Goal: Information Seeking & Learning: Check status

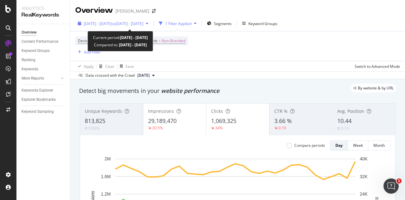
click at [144, 26] on div "2024 Mar. 1st - Mar. 31st vs 2023 Mar. 1st - Mar. 31st" at bounding box center [113, 23] width 76 height 9
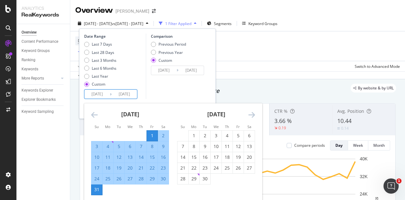
click at [100, 91] on input "2024/03/01" at bounding box center [96, 94] width 25 height 9
click at [252, 117] on icon "Move forward to switch to the next month." at bounding box center [251, 115] width 7 height 8
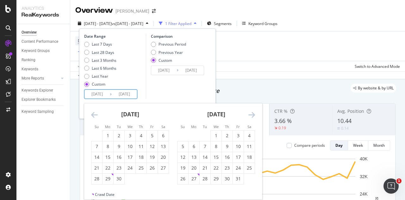
click at [252, 117] on icon "Move forward to switch to the next month." at bounding box center [251, 115] width 7 height 8
click at [179, 138] on div "1" at bounding box center [182, 135] width 11 height 6
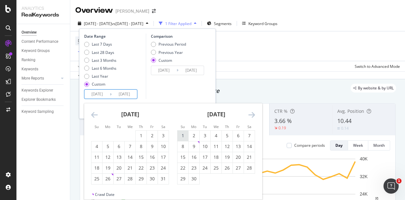
type input "2024/09/01"
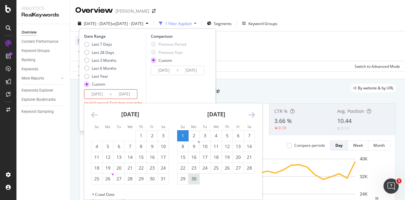
click at [193, 179] on div "30" at bounding box center [194, 178] width 11 height 6
type input "2024/09/30"
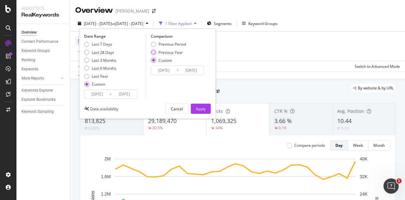
click at [168, 53] on div "Previous Year" at bounding box center [171, 52] width 24 height 5
type input "2023/09/03"
type input "2023/10/01"
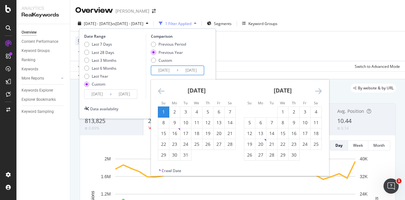
click at [166, 67] on input "2023/09/03" at bounding box center [163, 70] width 25 height 9
click at [161, 93] on icon "Move backward to switch to the previous month." at bounding box center [161, 91] width 7 height 8
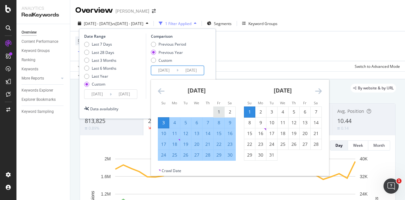
click at [215, 111] on div "1" at bounding box center [219, 112] width 11 height 6
type input "2023/09/01"
click at [227, 154] on div "30" at bounding box center [230, 155] width 11 height 6
type input "2023/09/30"
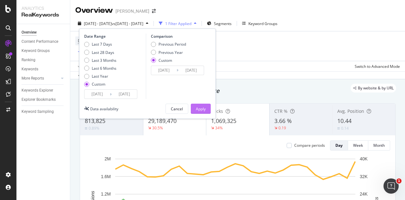
click at [205, 106] on div "Apply" at bounding box center [201, 108] width 10 height 5
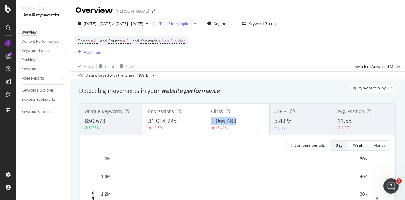
drag, startPoint x: 210, startPoint y: 116, endPoint x: 240, endPoint y: 119, distance: 29.9
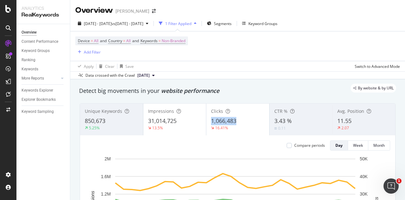
click at [240, 119] on div "Clicks 1,066,483 16.41%" at bounding box center [237, 119] width 63 height 28
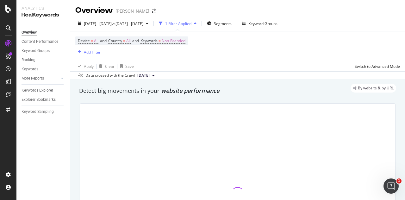
copy span "1,066,483"
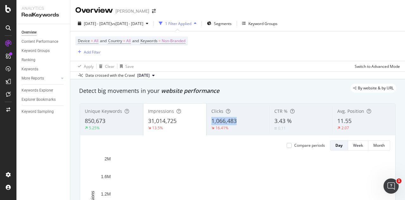
copy span "1,066,483"
drag, startPoint x: 209, startPoint y: 117, endPoint x: 240, endPoint y: 118, distance: 31.7
click at [240, 118] on div "1,066,483" at bounding box center [237, 121] width 53 height 8
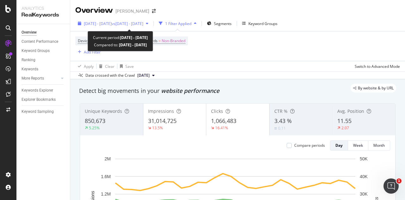
click at [112, 23] on span "2024 Sep. 1st - Sep. 30th" at bounding box center [98, 23] width 28 height 5
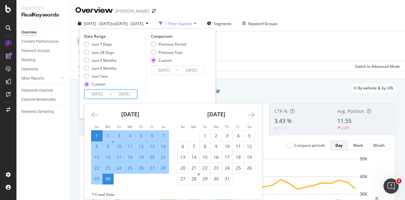
click at [103, 95] on input "2024/09/01" at bounding box center [96, 94] width 25 height 9
click at [249, 115] on icon "Move forward to switch to the next month." at bounding box center [251, 115] width 7 height 8
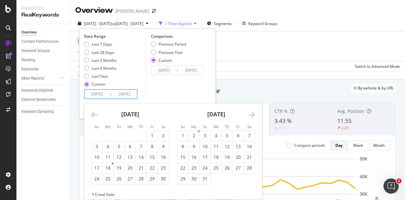
click at [249, 115] on icon "Move forward to switch to the next month." at bounding box center [251, 115] width 7 height 8
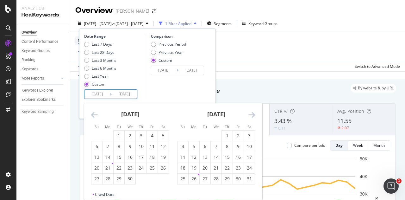
click at [249, 115] on icon "Move forward to switch to the next month." at bounding box center [251, 115] width 7 height 8
click at [197, 133] on div "1" at bounding box center [194, 135] width 11 height 6
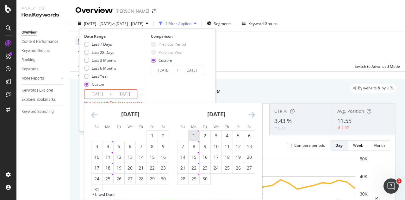
type input "2025/09/01"
click at [206, 182] on div "30" at bounding box center [205, 178] width 11 height 10
type input "2025/09/30"
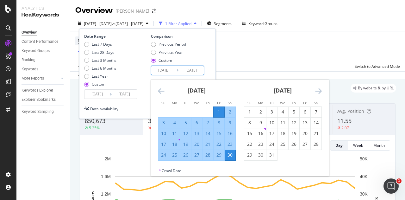
click at [168, 70] on input "2023/09/01" at bounding box center [163, 70] width 25 height 9
click at [320, 93] on icon "Move forward to switch to the next month." at bounding box center [318, 91] width 7 height 8
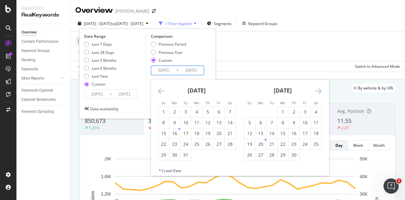
click at [320, 93] on icon "Move forward to switch to the next month." at bounding box center [318, 91] width 7 height 8
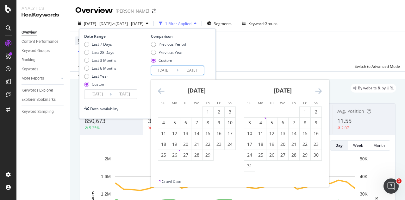
click at [320, 93] on icon "Move forward to switch to the next month." at bounding box center [318, 91] width 7 height 8
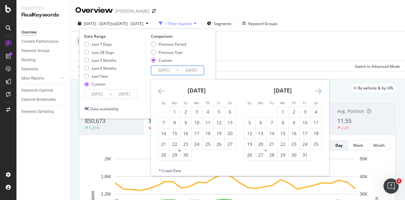
click at [320, 93] on icon "Move forward to switch to the next month." at bounding box center [318, 91] width 7 height 8
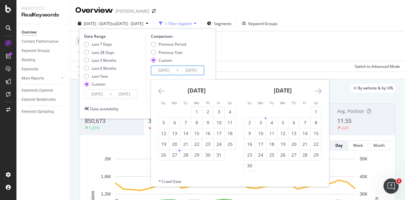
click at [320, 93] on icon "Move forward to switch to the next month." at bounding box center [318, 91] width 7 height 8
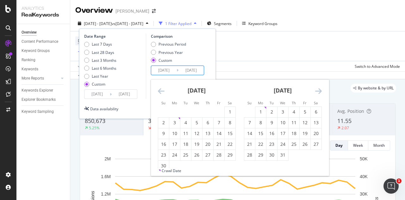
click at [320, 93] on icon "Move forward to switch to the next month." at bounding box center [318, 91] width 7 height 8
click at [252, 111] on div "1" at bounding box center [249, 112] width 11 height 6
type input "2024/09/01"
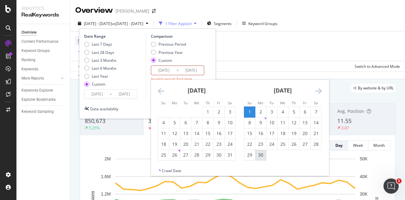
click at [260, 153] on div "30" at bounding box center [260, 155] width 11 height 6
type input "2024/09/30"
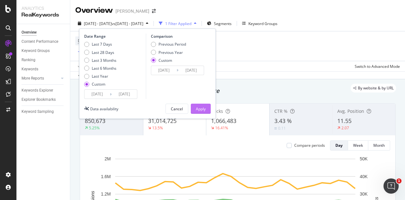
click at [201, 107] on div "Apply" at bounding box center [201, 108] width 10 height 5
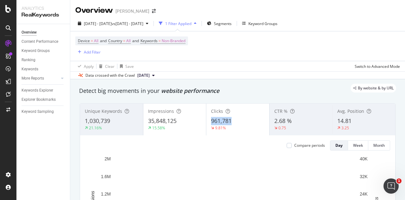
copy span "961,781"
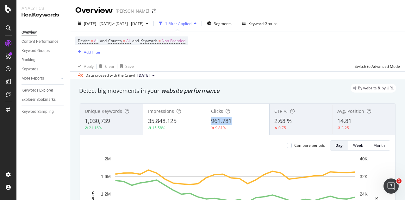
drag, startPoint x: 209, startPoint y: 120, endPoint x: 233, endPoint y: 121, distance: 24.7
click at [233, 121] on div "Clicks 961,781 9.81%" at bounding box center [237, 119] width 63 height 28
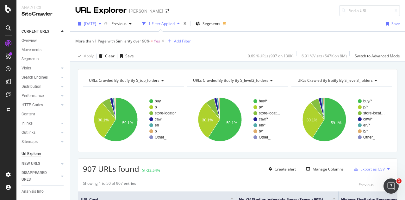
click at [96, 22] on span "[DATE]" at bounding box center [90, 23] width 12 height 5
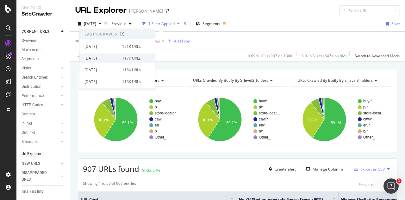
click at [111, 60] on div "[DATE]" at bounding box center [101, 58] width 34 height 6
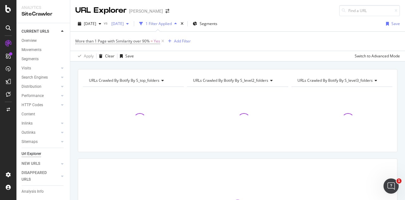
click at [124, 21] on span "[DATE]" at bounding box center [116, 23] width 15 height 5
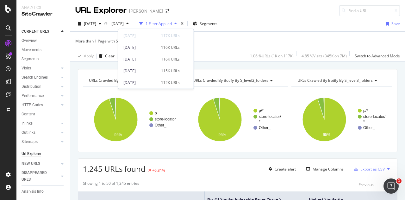
scroll to position [54, 0]
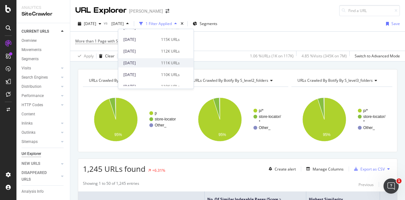
click at [148, 63] on div "[DATE]" at bounding box center [140, 63] width 34 height 6
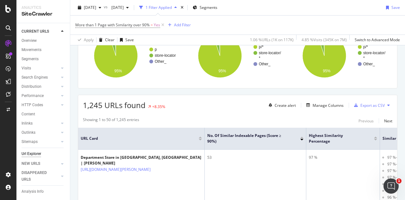
scroll to position [64, 0]
drag, startPoint x: 84, startPoint y: 103, endPoint x: 101, endPoint y: 103, distance: 17.1
click at [101, 103] on span "1,245 URLs found" at bounding box center [114, 104] width 63 height 10
copy span "1,245"
click at [96, 9] on span "[DATE]" at bounding box center [90, 7] width 12 height 5
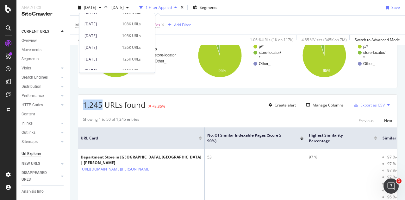
scroll to position [227, 0]
click at [111, 45] on div "[DATE]" at bounding box center [101, 48] width 34 height 6
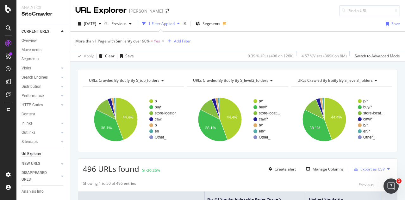
scroll to position [32, 0]
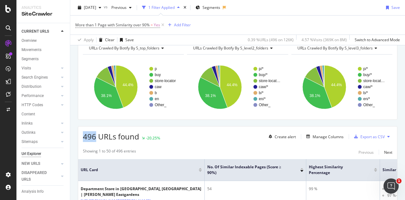
drag, startPoint x: 84, startPoint y: 139, endPoint x: 96, endPoint y: 140, distance: 12.0
click at [96, 140] on span "496 URLs found" at bounding box center [111, 136] width 56 height 10
copy span "496"
